Goal: Use online tool/utility: Utilize a website feature to perform a specific function

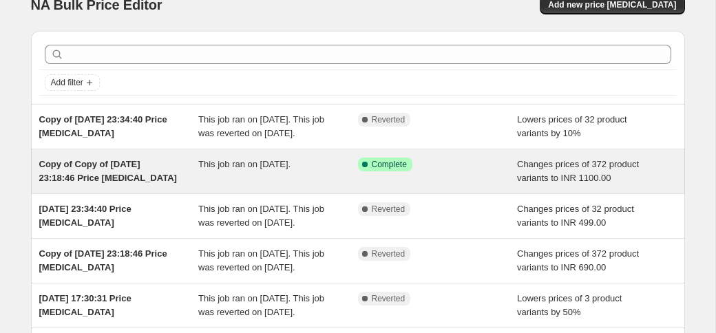
scroll to position [23, 0]
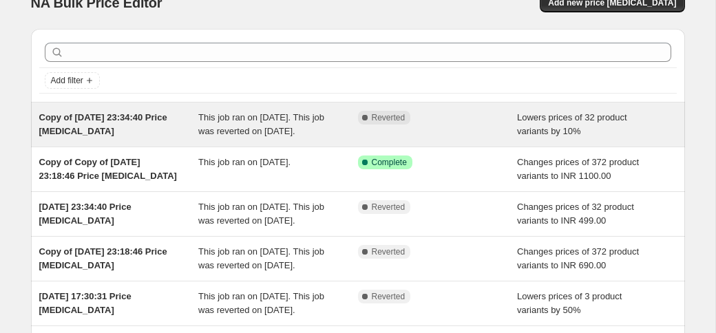
click at [200, 136] on span "This job ran on [DATE]. This job was reverted on [DATE]." at bounding box center [261, 124] width 126 height 24
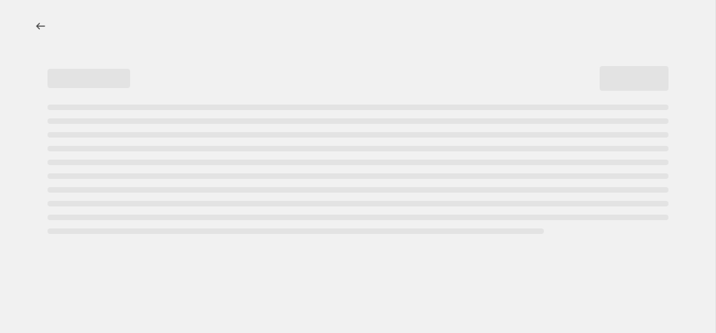
select select "percentage"
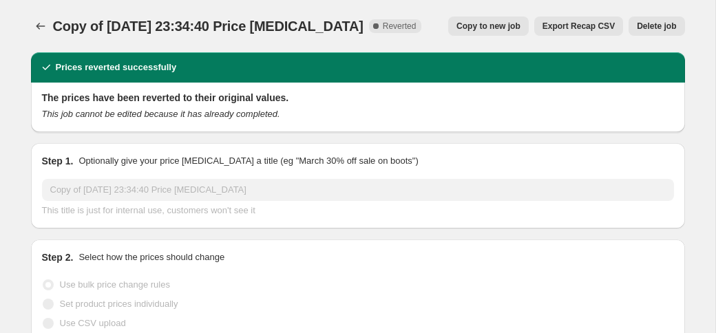
click at [494, 28] on span "Copy to new job" at bounding box center [489, 26] width 64 height 11
select select "percentage"
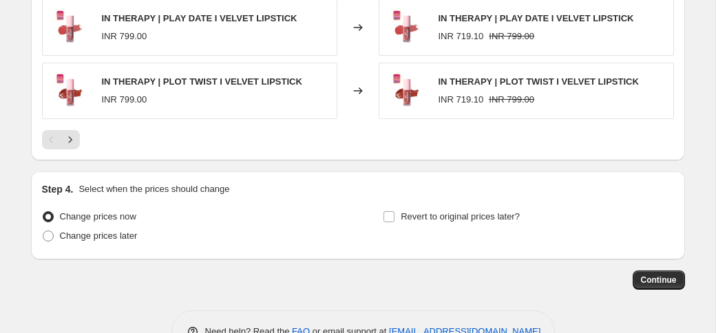
scroll to position [1085, 0]
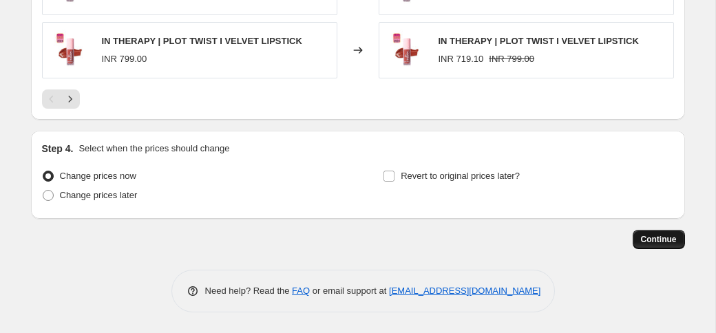
click at [659, 247] on button "Continue" at bounding box center [659, 239] width 52 height 19
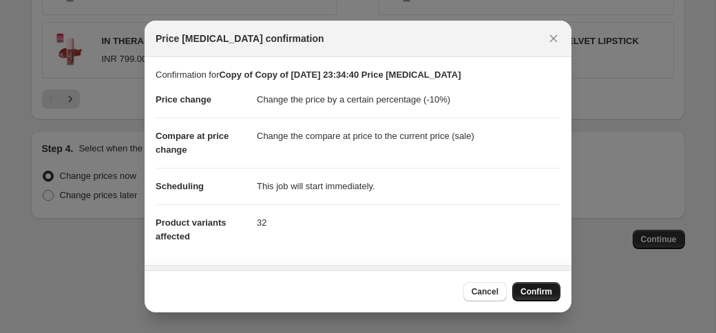
click at [532, 288] on span "Confirm" at bounding box center [537, 292] width 32 height 11
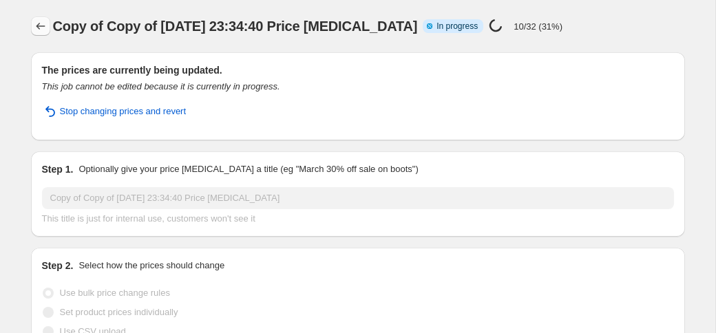
click at [41, 30] on icon "Price change jobs" at bounding box center [41, 26] width 14 height 14
